Goal: Navigation & Orientation: Understand site structure

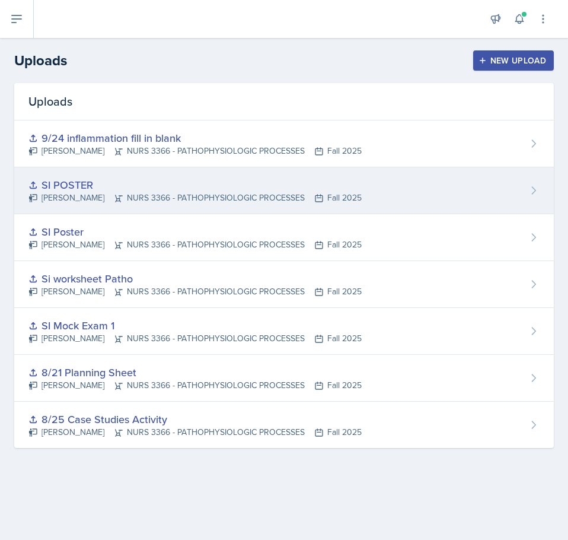
click at [71, 186] on div "SI POSTER" at bounding box center [194, 185] width 333 height 16
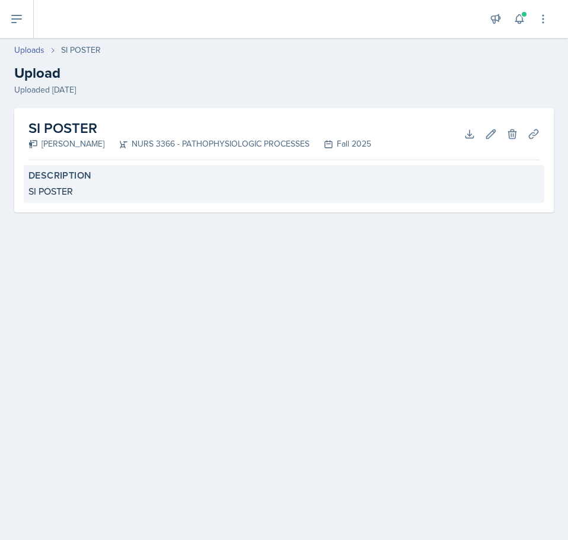
click at [112, 177] on label "Description" at bounding box center [283, 176] width 511 height 12
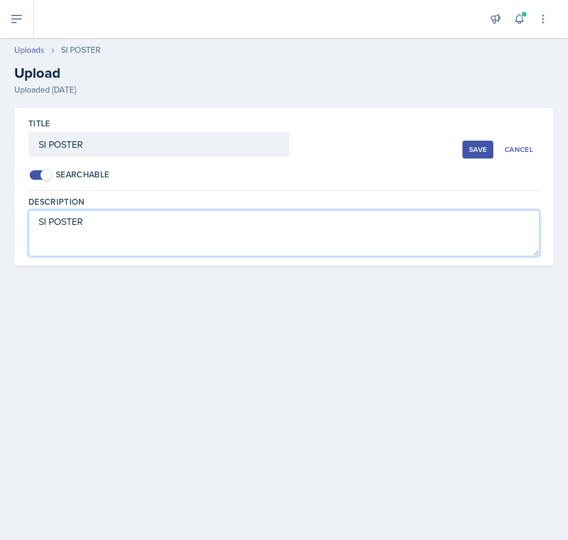
click at [77, 227] on textarea "SI POSTER" at bounding box center [283, 233] width 511 height 46
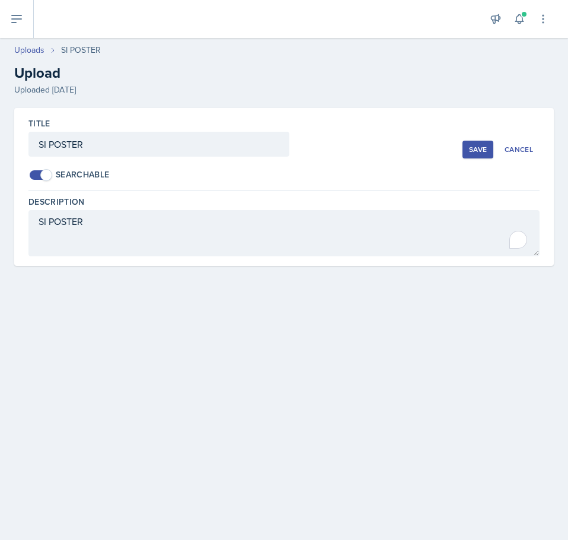
click at [292, 139] on div "Title SI POSTER" at bounding box center [161, 142] width 266 height 51
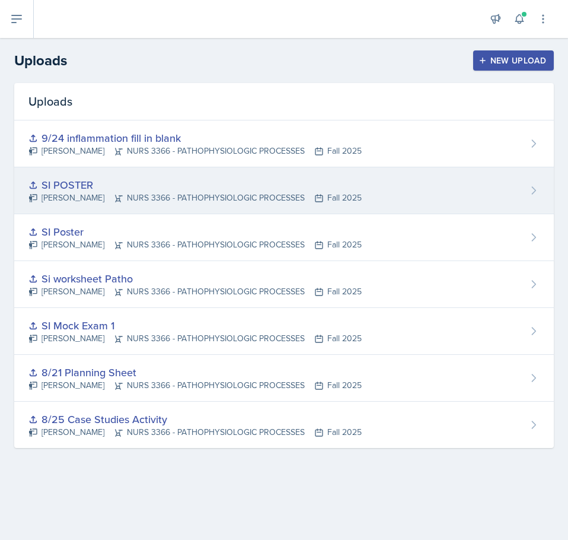
click at [535, 193] on icon at bounding box center [534, 191] width 12 height 12
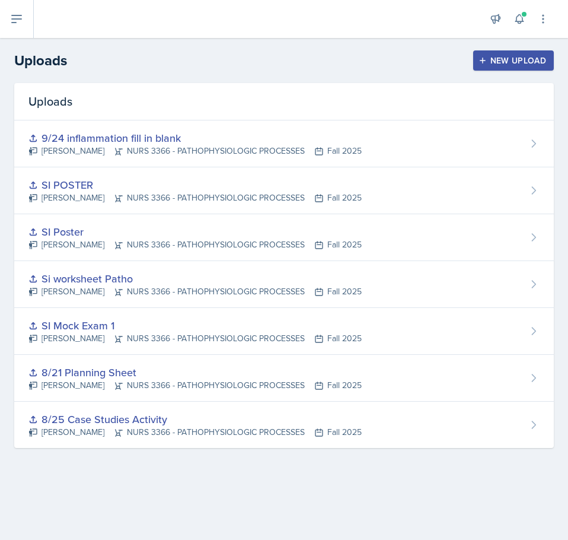
drag, startPoint x: 338, startPoint y: 97, endPoint x: 335, endPoint y: 109, distance: 11.8
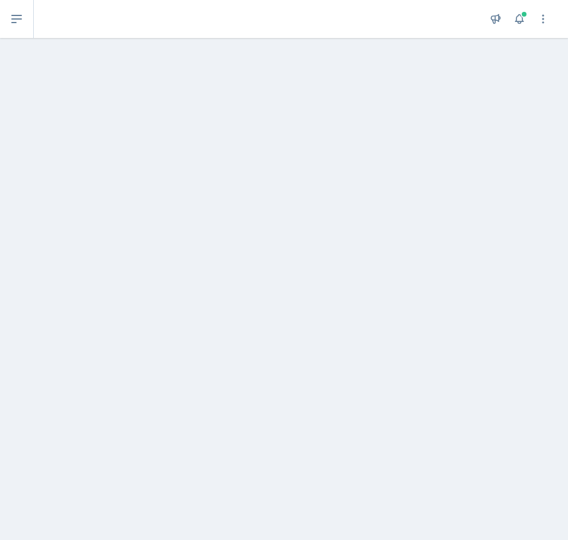
drag, startPoint x: 343, startPoint y: 233, endPoint x: 337, endPoint y: 237, distance: 6.9
drag, startPoint x: 387, startPoint y: 191, endPoint x: 357, endPoint y: 177, distance: 34.0
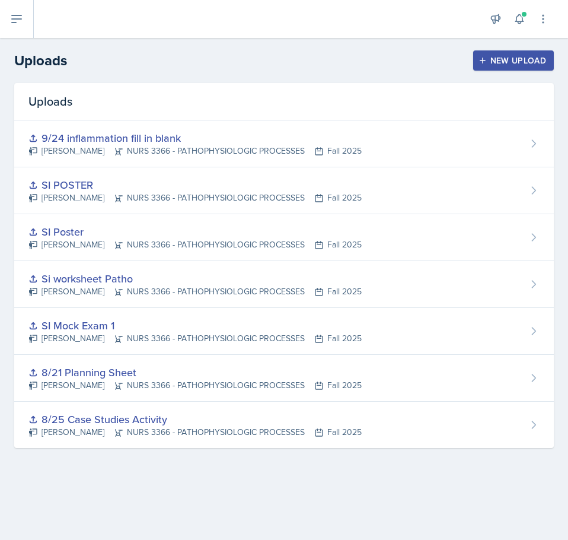
click at [34, 21] on div "Announcements Planning Sheets [DATE] 8:48 AM Hi Everyone! Make sure you're comp…" at bounding box center [301, 19] width 535 height 38
click at [24, 19] on button at bounding box center [17, 19] width 34 height 38
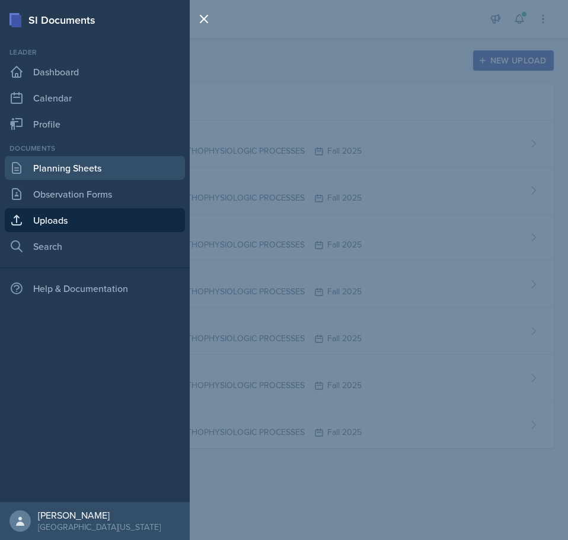
click at [86, 169] on link "Planning Sheets" at bounding box center [95, 168] width 180 height 24
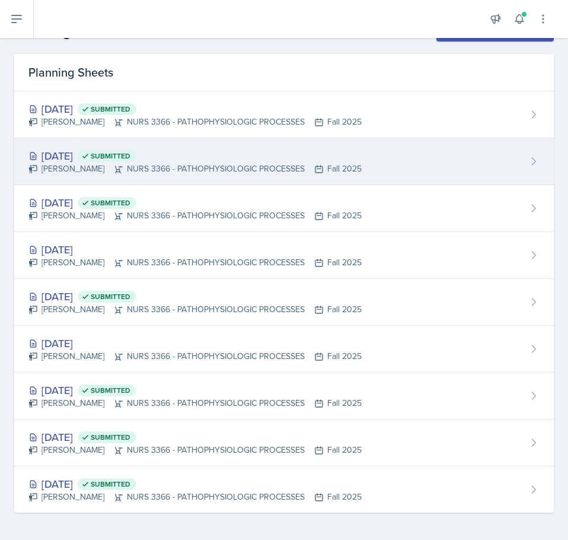
scroll to position [30, 0]
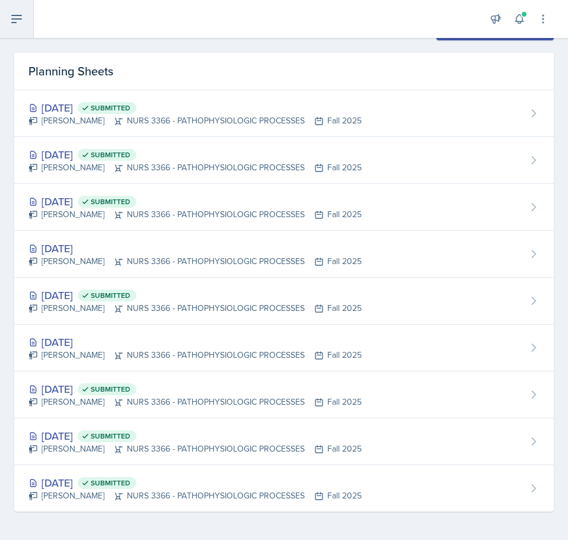
click at [24, 24] on button at bounding box center [17, 19] width 34 height 38
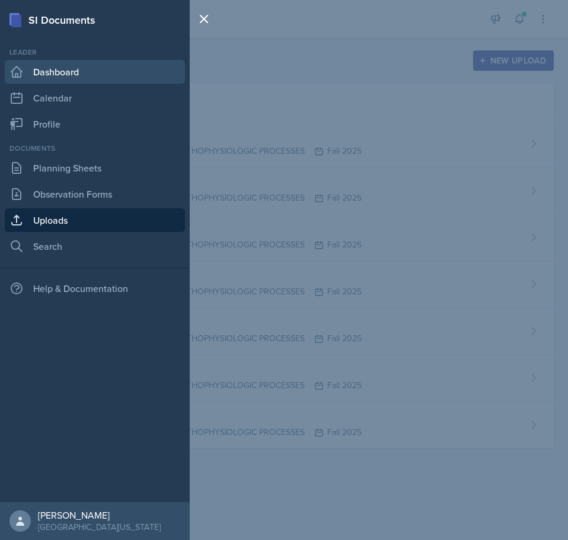
click at [53, 74] on link "Dashboard" at bounding box center [95, 72] width 180 height 24
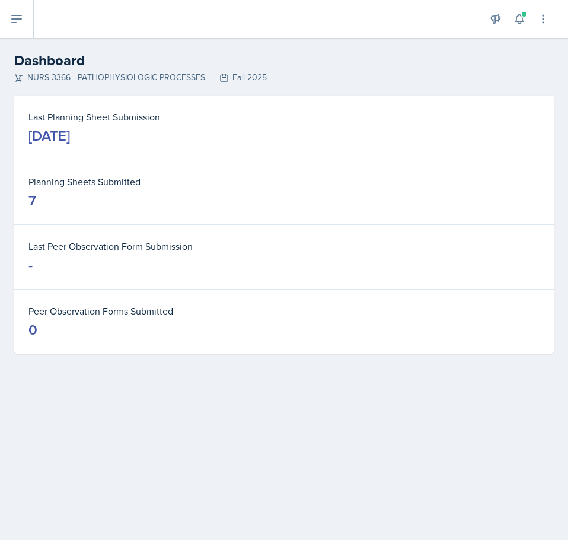
drag, startPoint x: 33, startPoint y: 201, endPoint x: 55, endPoint y: 203, distance: 22.7
click at [55, 203] on dd "7" at bounding box center [283, 200] width 511 height 19
drag, startPoint x: 27, startPoint y: 204, endPoint x: 40, endPoint y: 202, distance: 13.2
click at [40, 202] on div "Planning Sheets Submitted 7" at bounding box center [284, 192] width 540 height 64
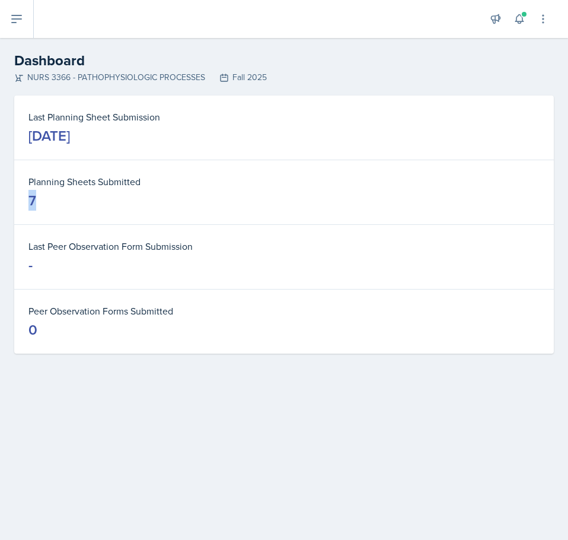
click at [40, 202] on dd "7" at bounding box center [283, 200] width 511 height 19
drag, startPoint x: 29, startPoint y: 201, endPoint x: 45, endPoint y: 199, distance: 16.1
click at [45, 199] on dd "7" at bounding box center [283, 200] width 511 height 19
click at [46, 199] on dd "7" at bounding box center [283, 200] width 511 height 19
click at [38, 307] on dt "Peer Observation Forms Submitted" at bounding box center [283, 311] width 511 height 14
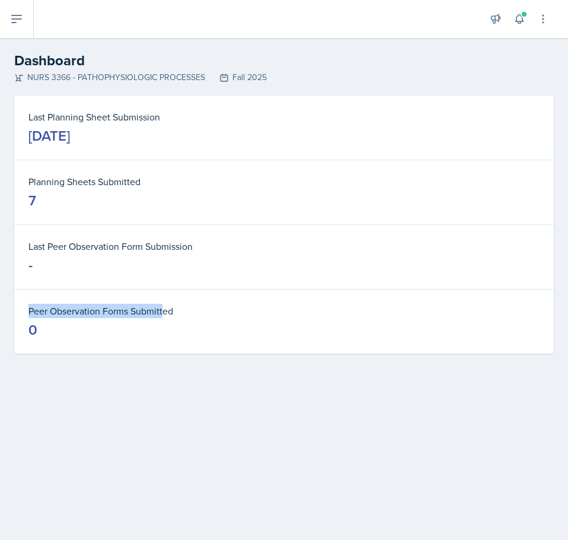
drag, startPoint x: 28, startPoint y: 307, endPoint x: 164, endPoint y: 303, distance: 135.9
click at [164, 303] on div "Peer Observation Forms Submitted 0" at bounding box center [284, 322] width 540 height 64
click at [20, 32] on button at bounding box center [17, 19] width 34 height 38
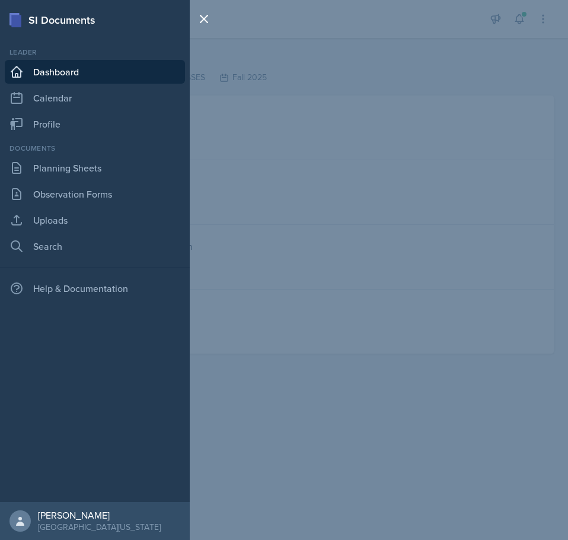
click at [393, 247] on div "SI Documents Leader Dashboard Calendar Profile Documents Planning Sheets Observ…" at bounding box center [284, 270] width 568 height 540
